Goal: Find specific page/section: Find specific page/section

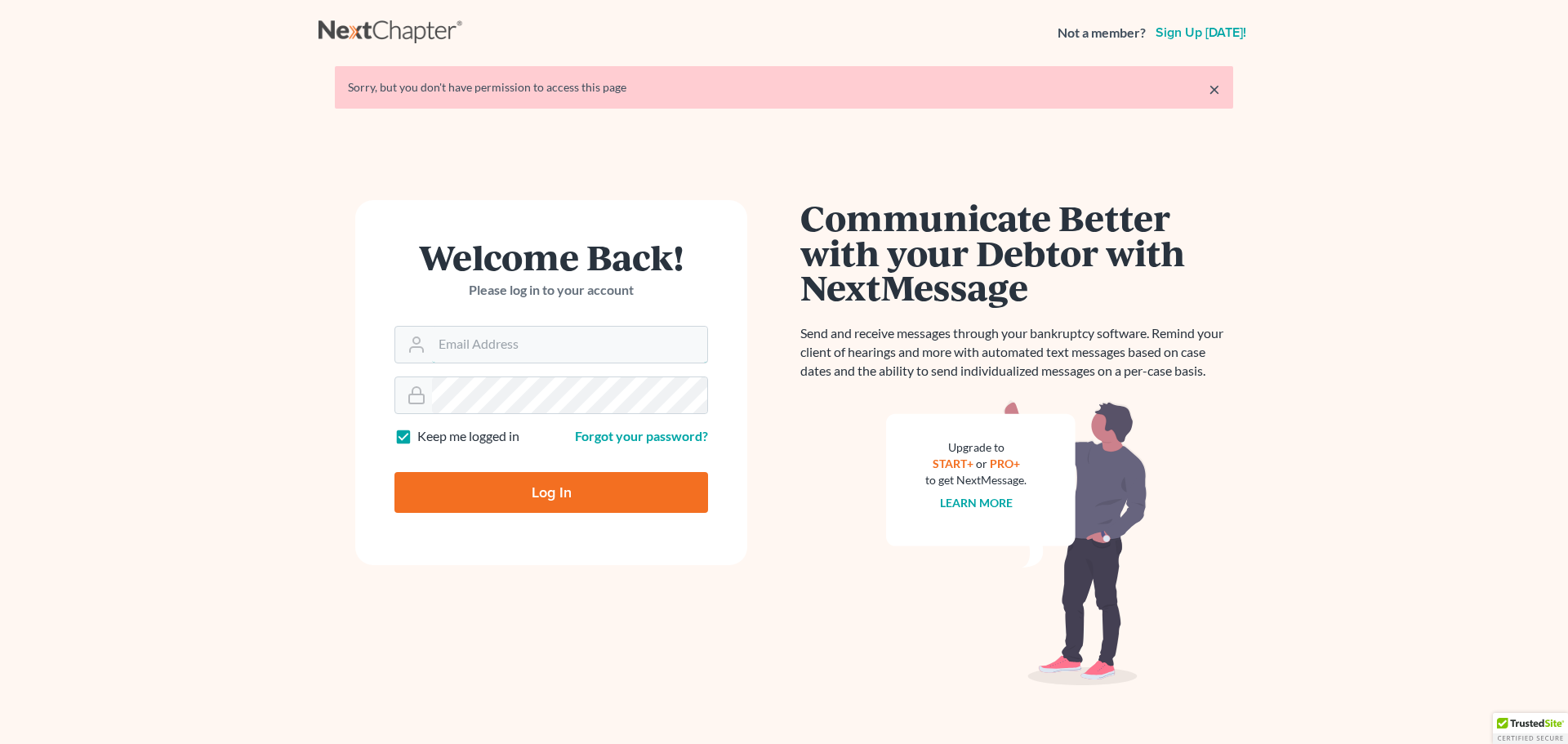
type input "[EMAIL_ADDRESS][DOMAIN_NAME]"
click at [466, 488] on input "Log In" at bounding box center [551, 492] width 314 height 41
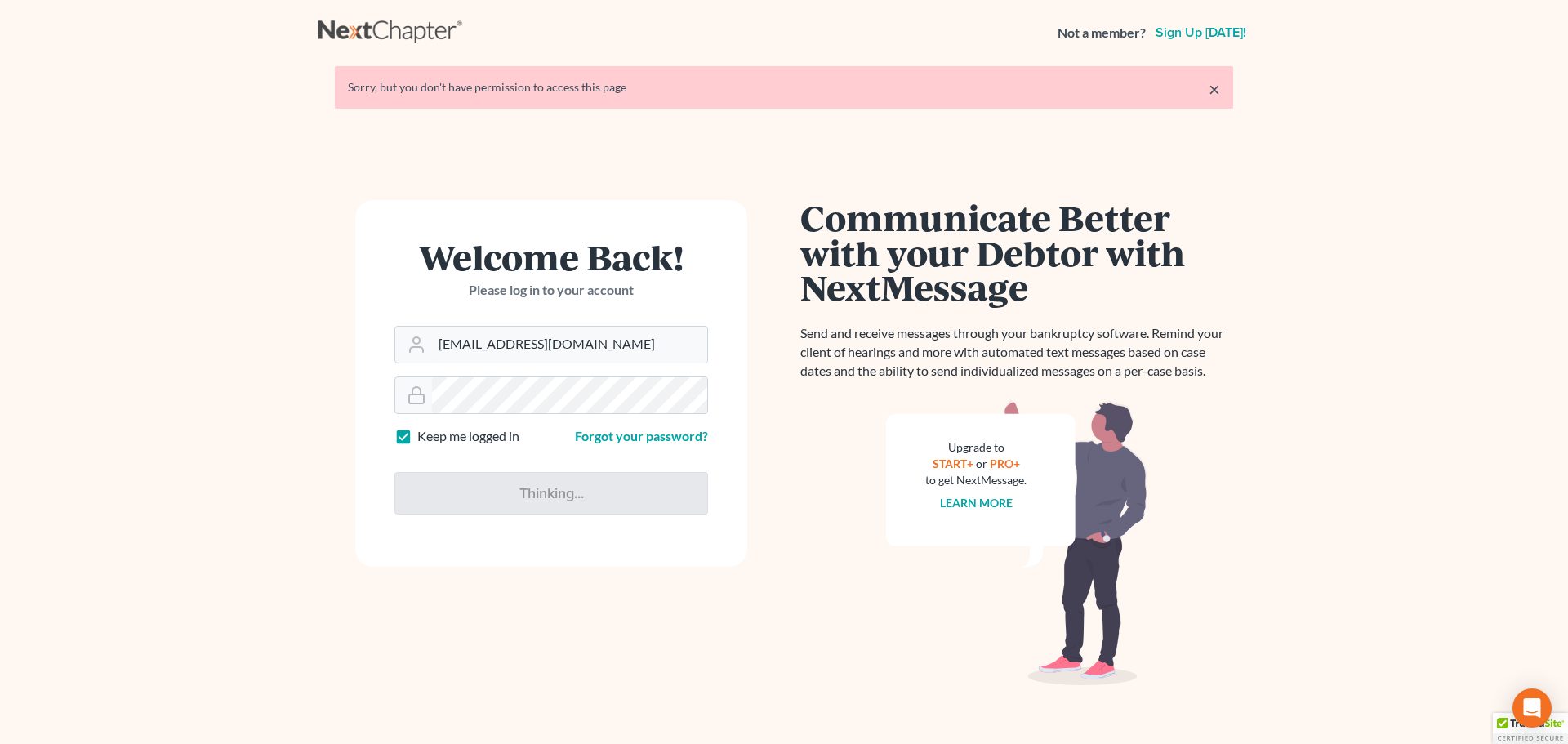
type input "Thinking..."
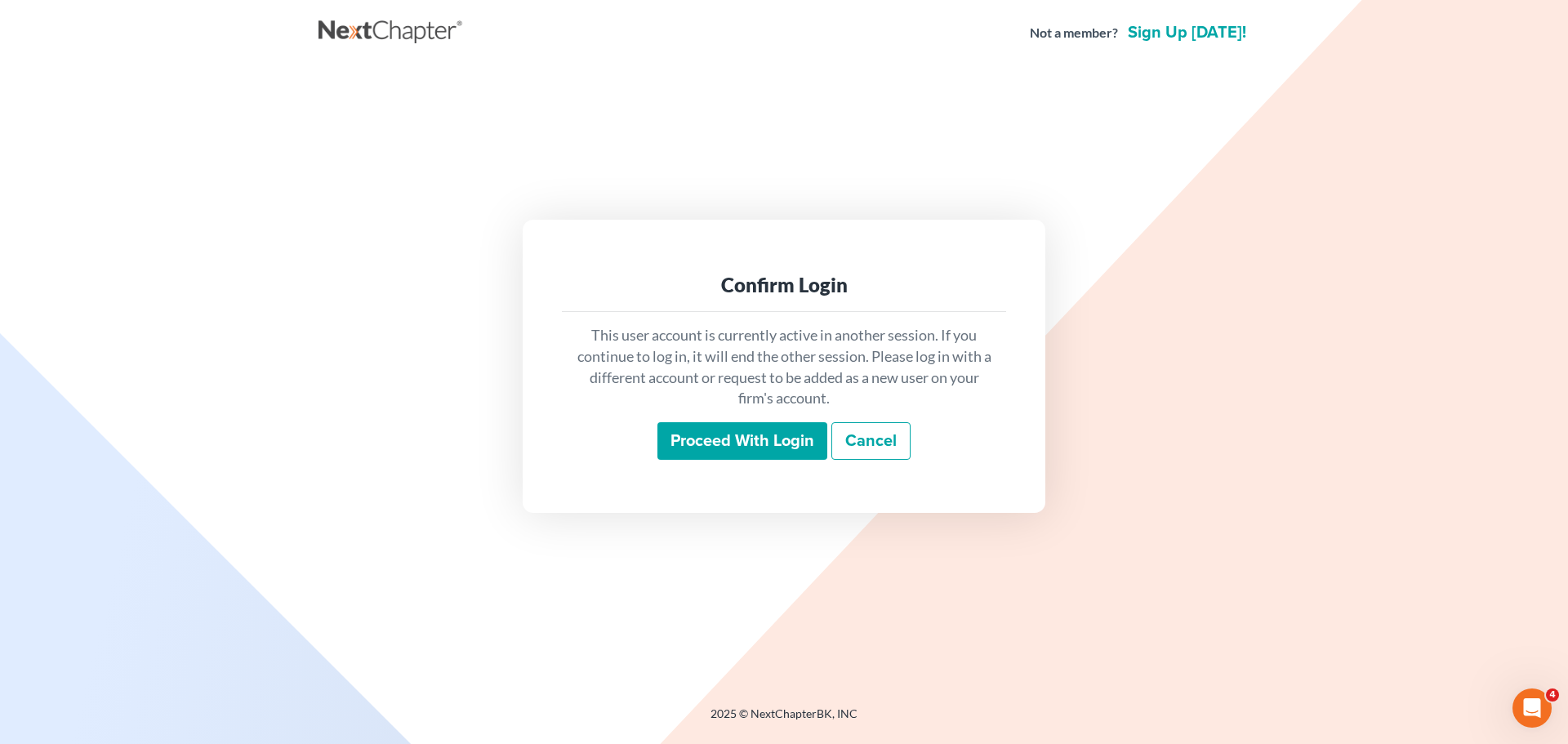
click at [735, 436] on input "Proceed with login" at bounding box center [742, 441] width 170 height 37
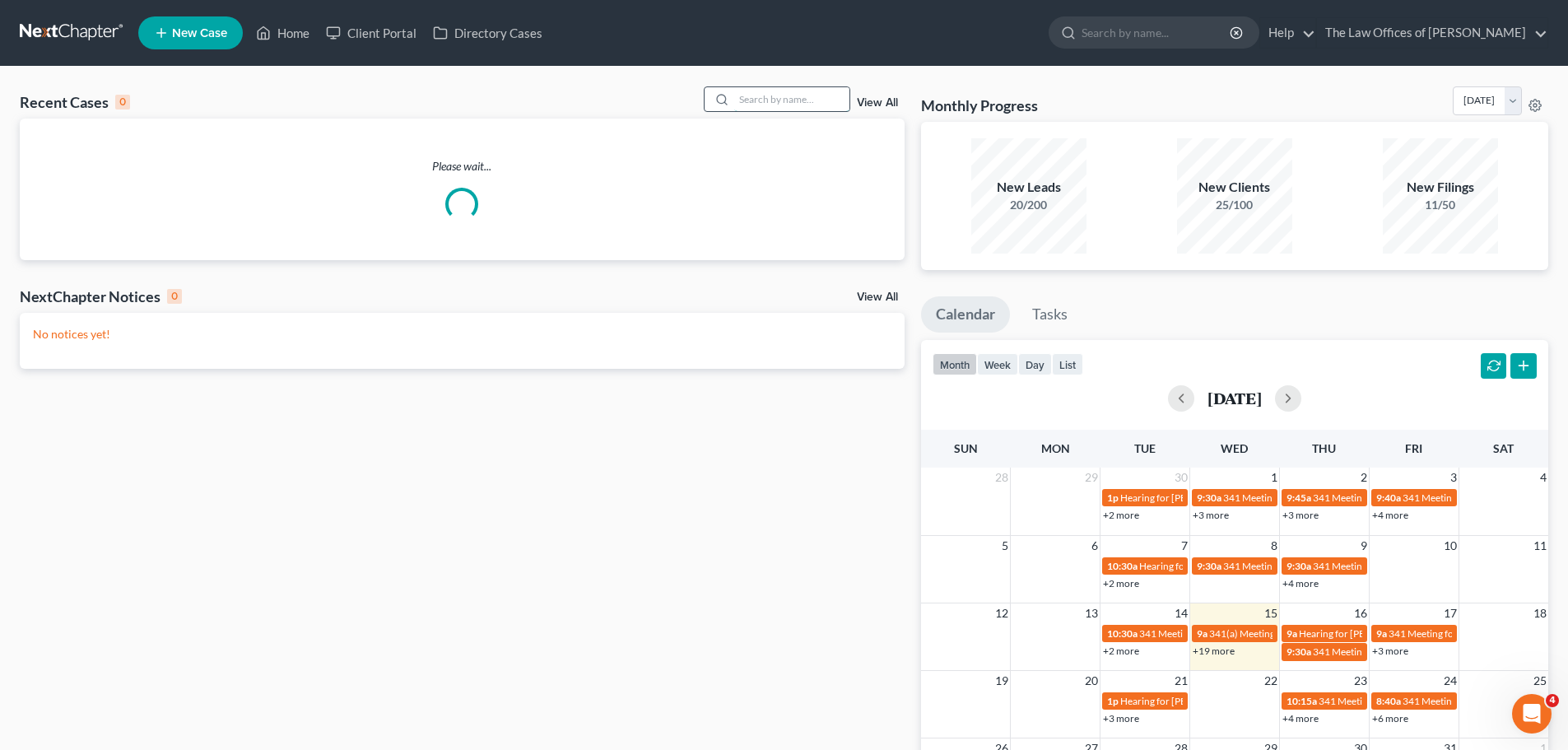
click at [755, 107] on input "search" at bounding box center [791, 99] width 115 height 24
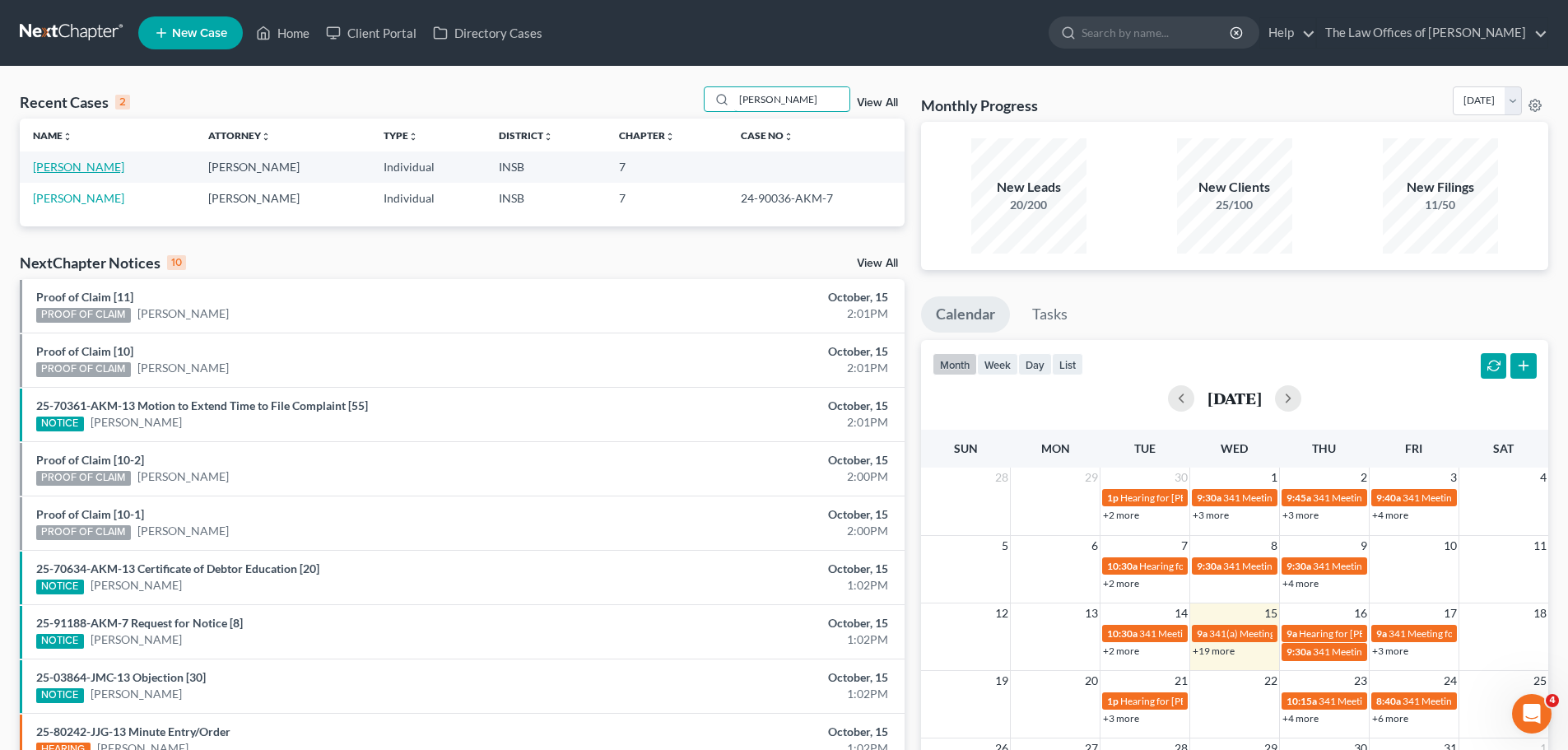
type input "wilder"
click at [82, 167] on link "Wilder, Monica" at bounding box center [78, 167] width 92 height 14
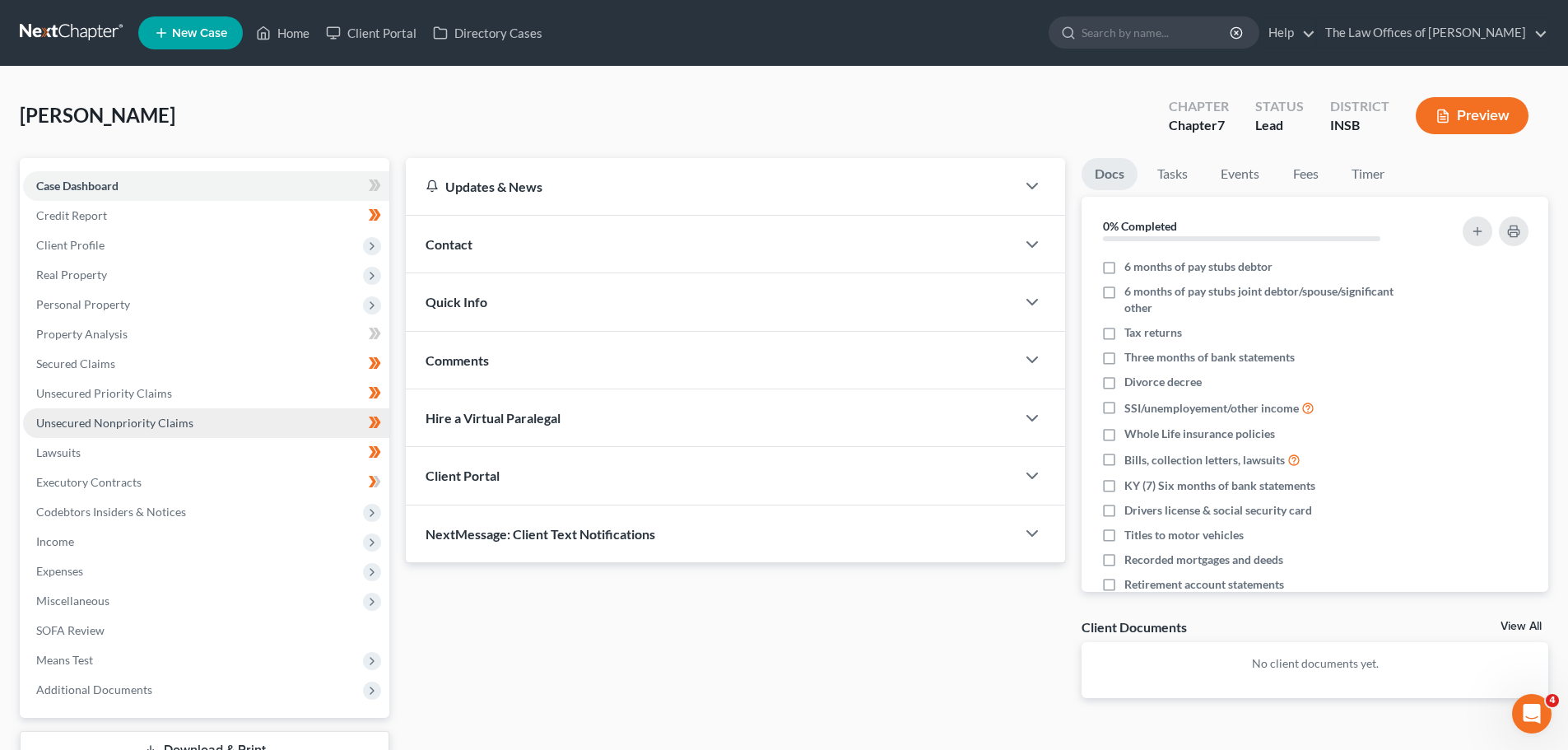
click at [148, 416] on span "Unsecured Nonpriority Claims" at bounding box center [115, 423] width 157 height 14
